Goal: Task Accomplishment & Management: Use online tool/utility

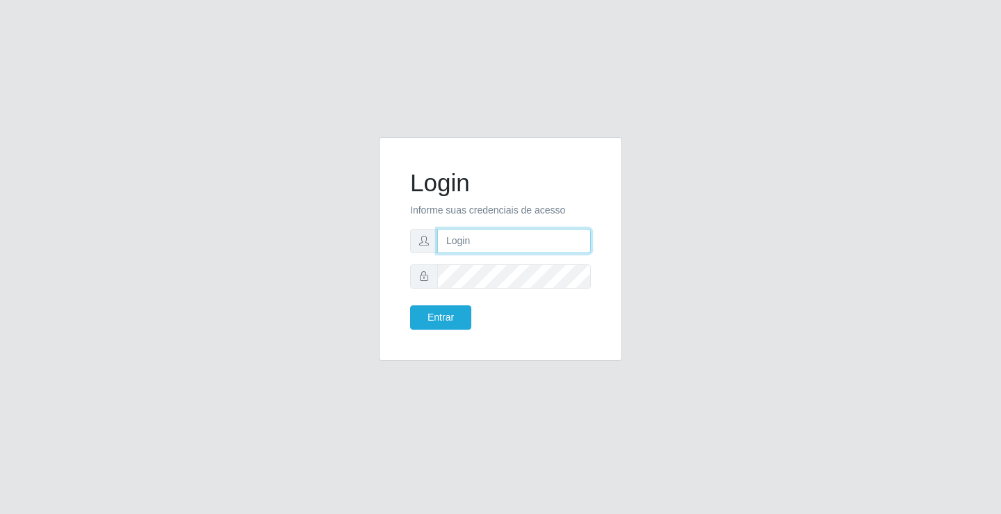
click at [522, 240] on input "text" at bounding box center [514, 241] width 154 height 24
type input "aislan@ideal"
click at [445, 322] on button "Entrar" at bounding box center [440, 317] width 61 height 24
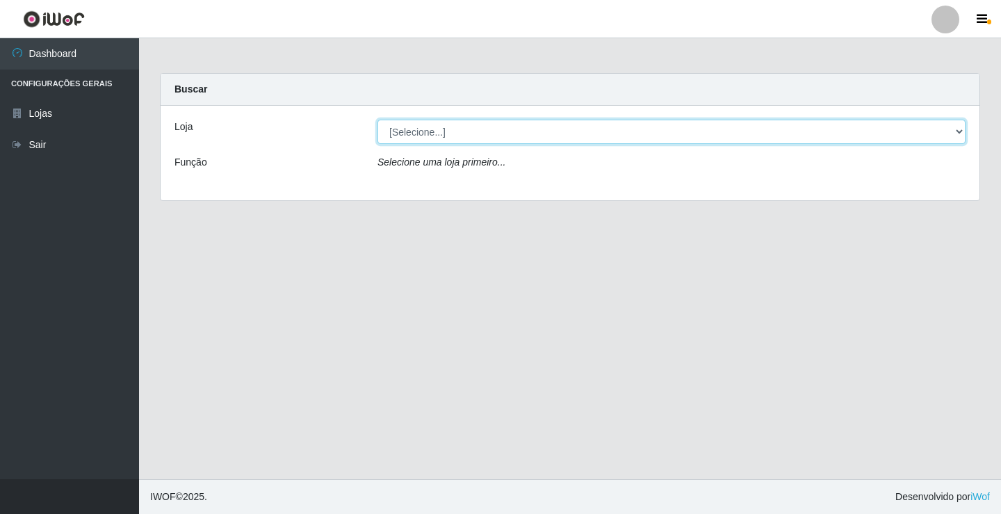
click at [494, 129] on select "[Selecione...] Ideal - Conceição" at bounding box center [671, 132] width 588 height 24
select select "231"
click at [377, 120] on select "[Selecione...] Ideal - Conceição" at bounding box center [671, 132] width 588 height 24
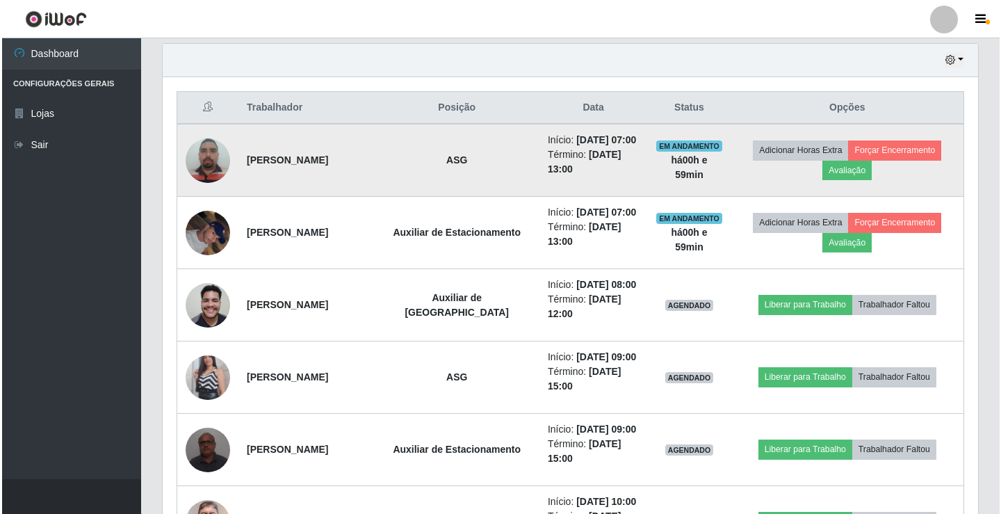
scroll to position [486, 0]
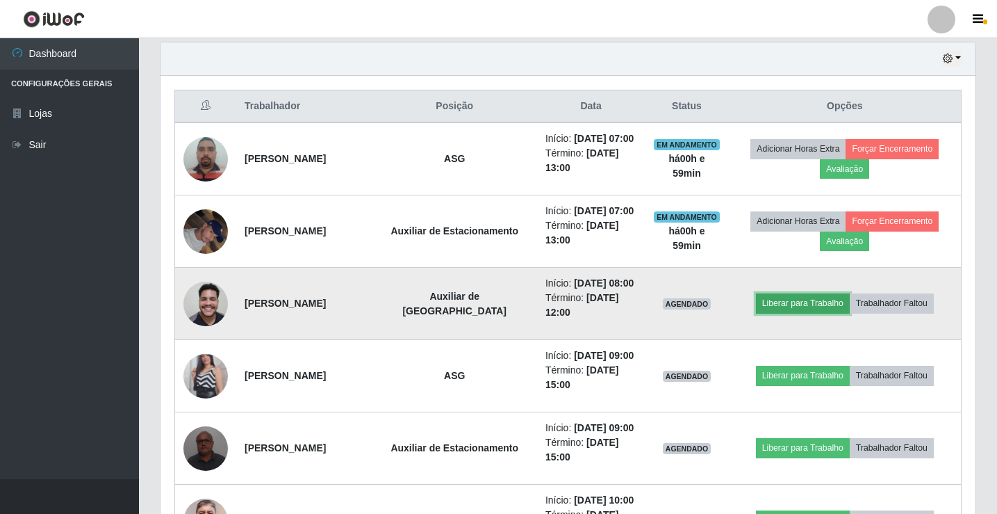
click at [787, 301] on button "Liberar para Trabalho" at bounding box center [803, 302] width 94 height 19
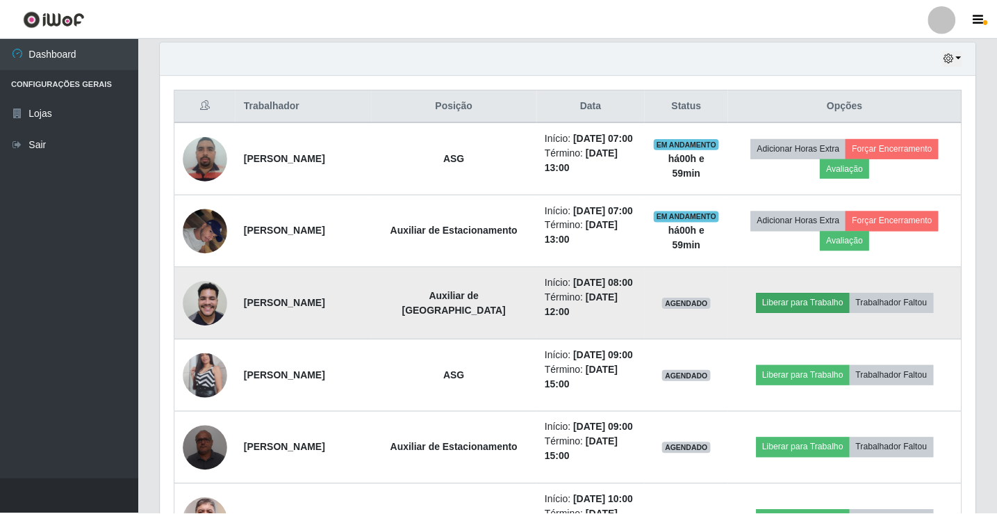
scroll to position [288, 808]
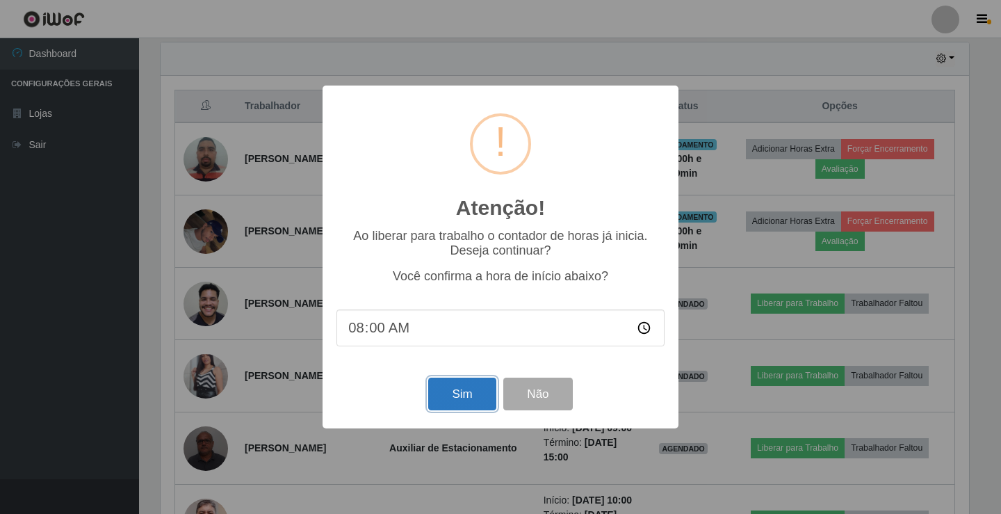
click at [454, 402] on button "Sim" at bounding box center [461, 393] width 67 height 33
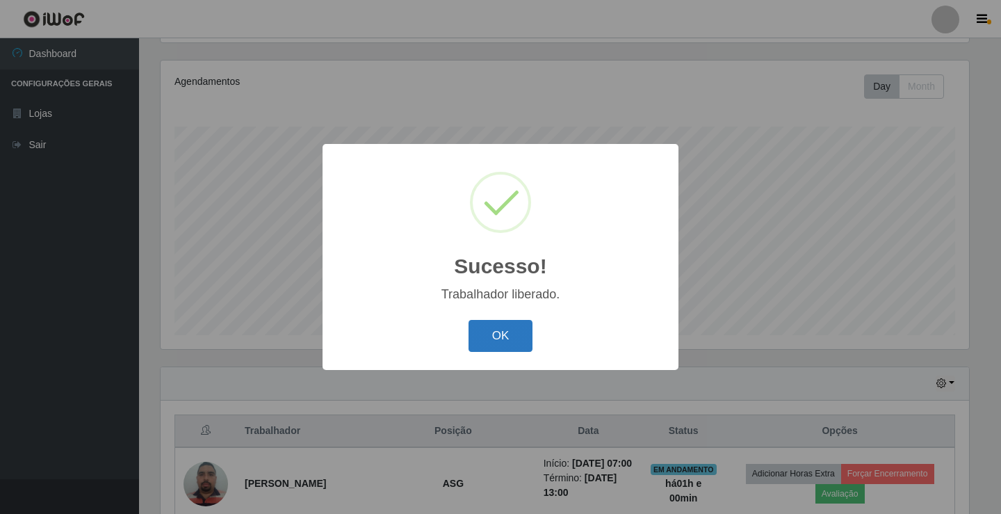
click at [521, 332] on button "OK" at bounding box center [500, 336] width 65 height 33
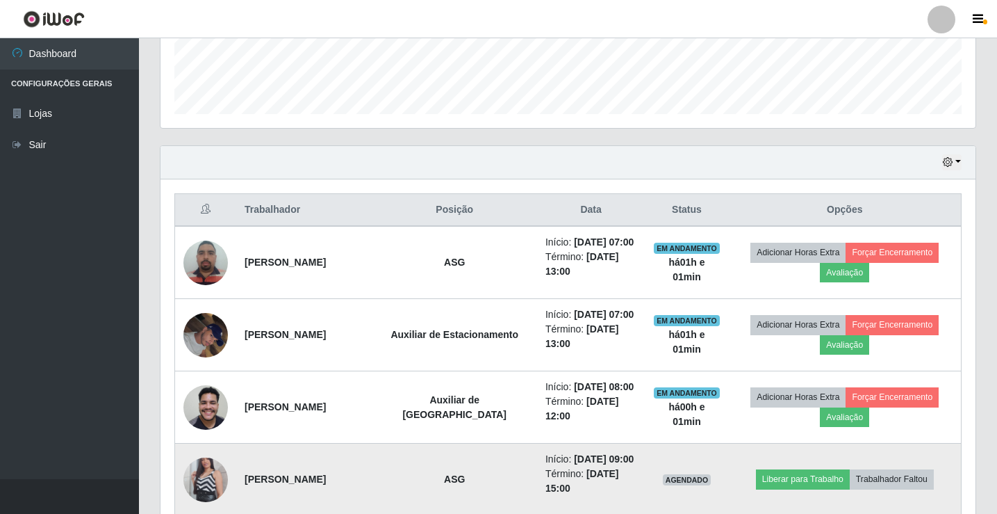
scroll to position [370, 0]
